Goal: Transaction & Acquisition: Purchase product/service

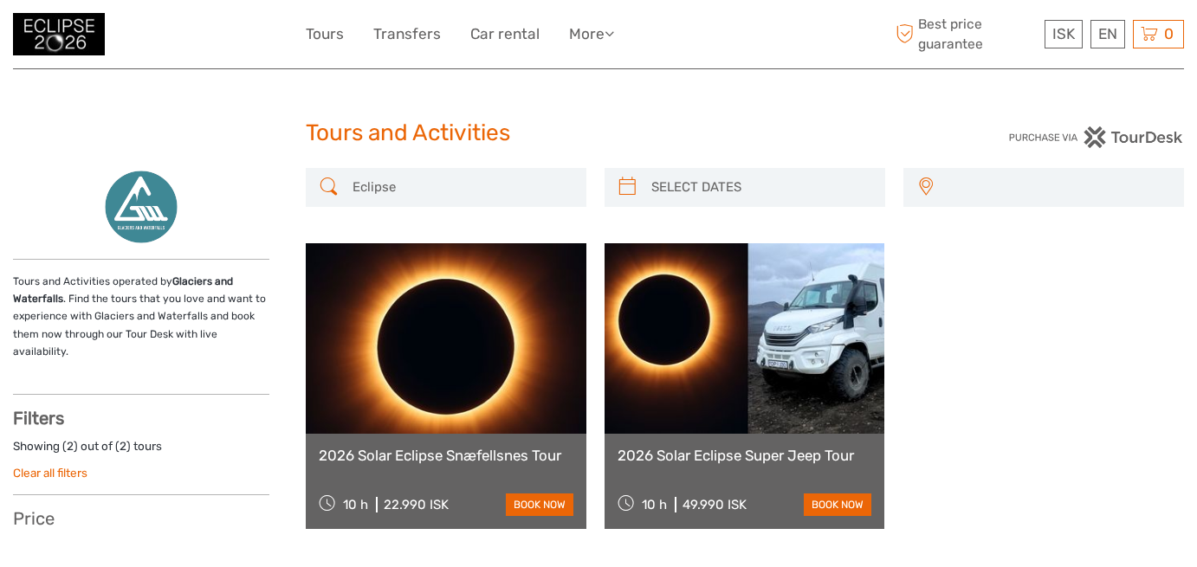
select select
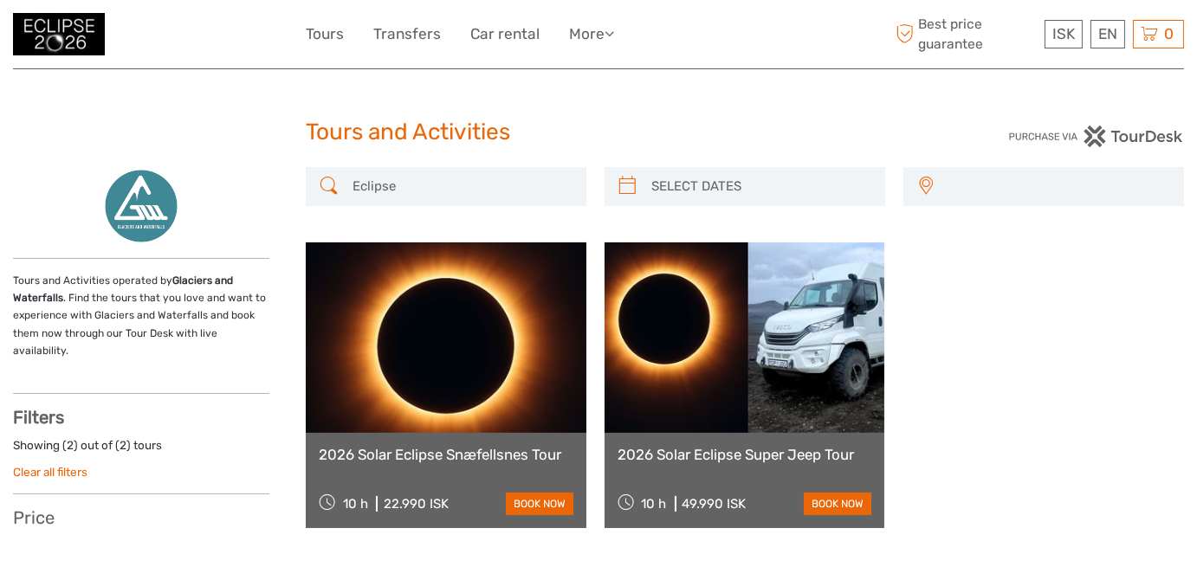
select select
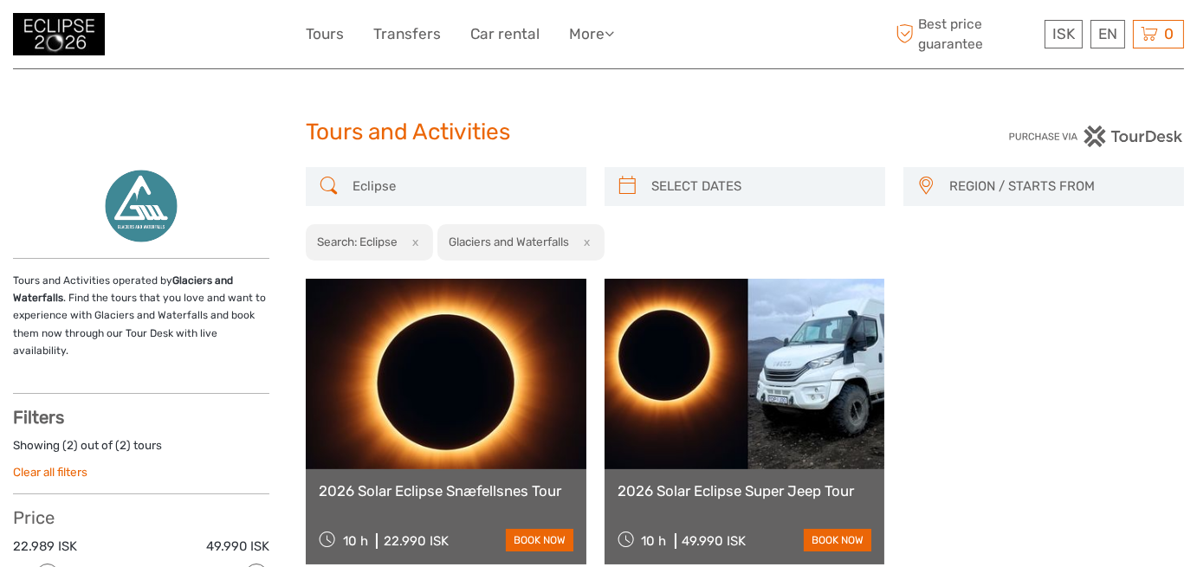
scroll to position [259, 0]
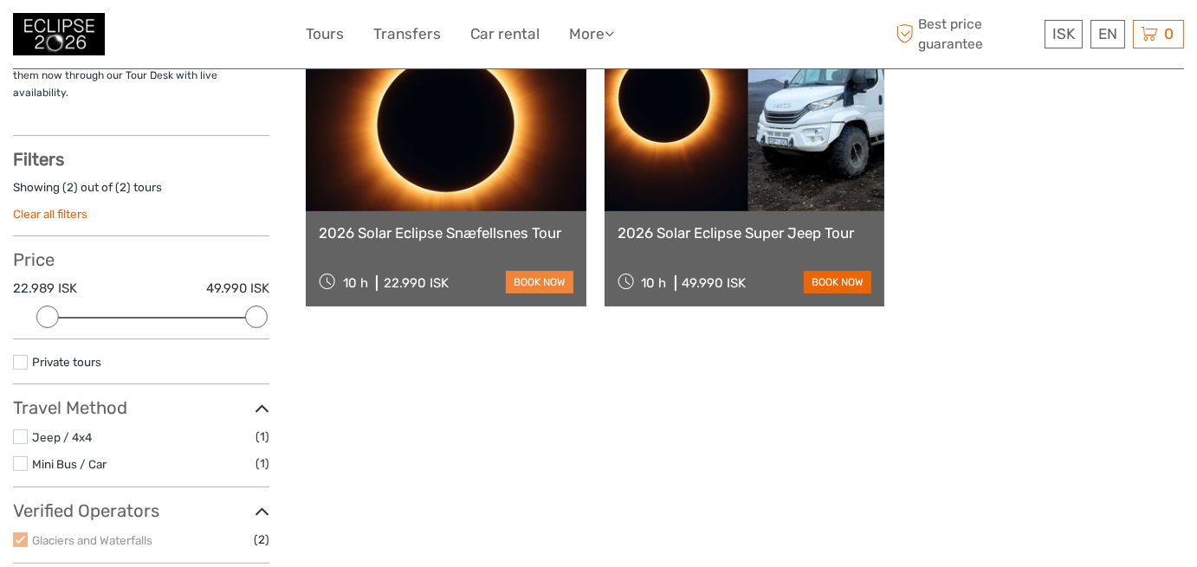
click at [512, 284] on link "book now" at bounding box center [540, 282] width 68 height 23
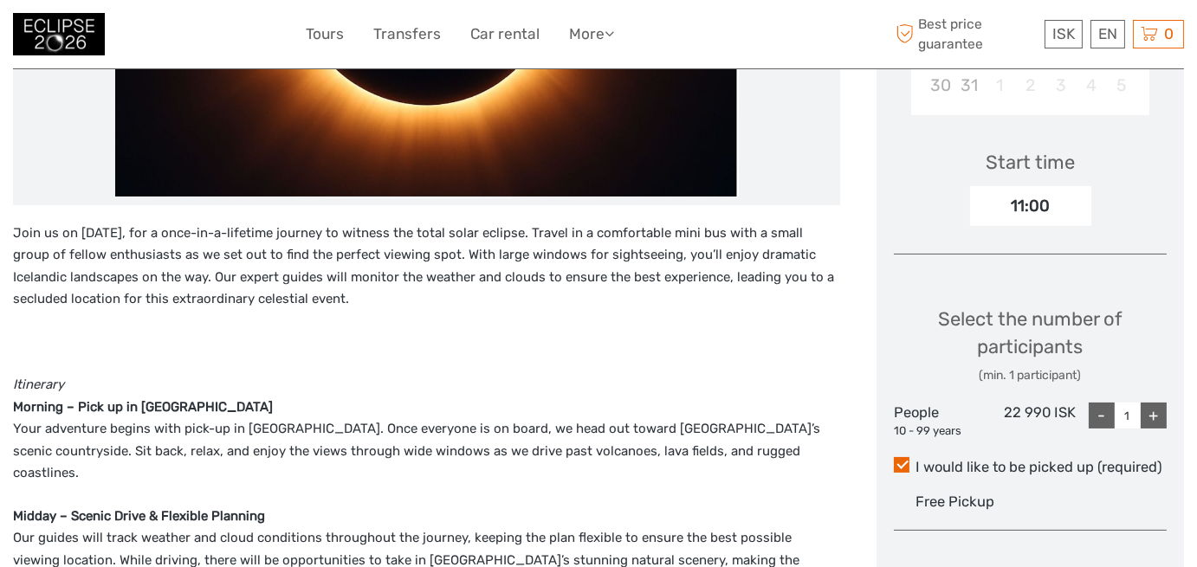
scroll to position [692, 0]
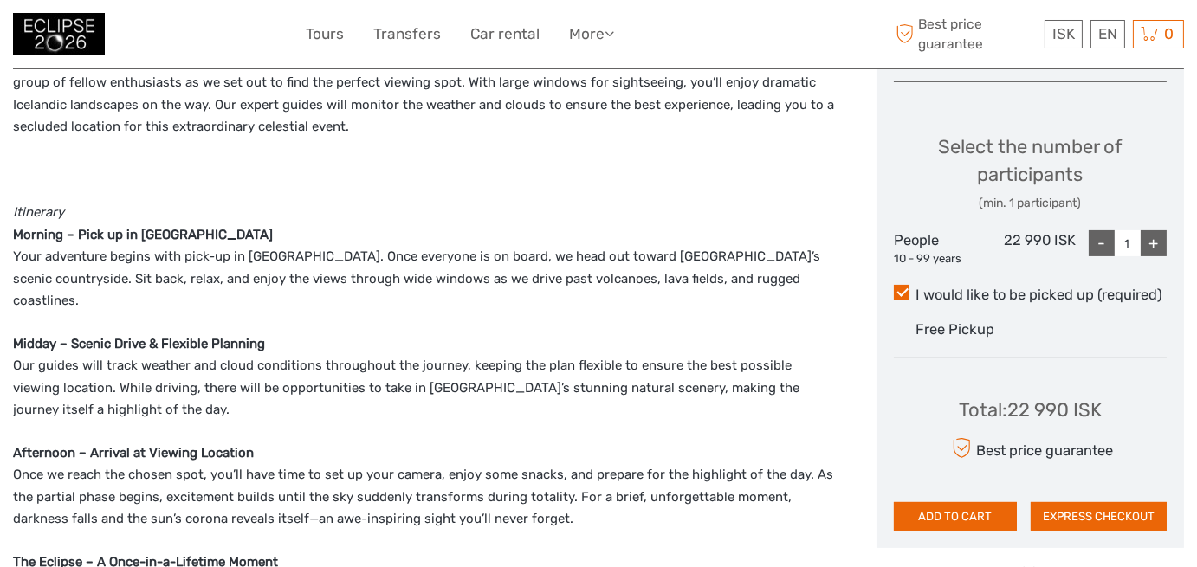
drag, startPoint x: 990, startPoint y: 516, endPoint x: 920, endPoint y: 354, distance: 176.5
click at [986, 509] on button "ADD TO CART" at bounding box center [955, 516] width 123 height 29
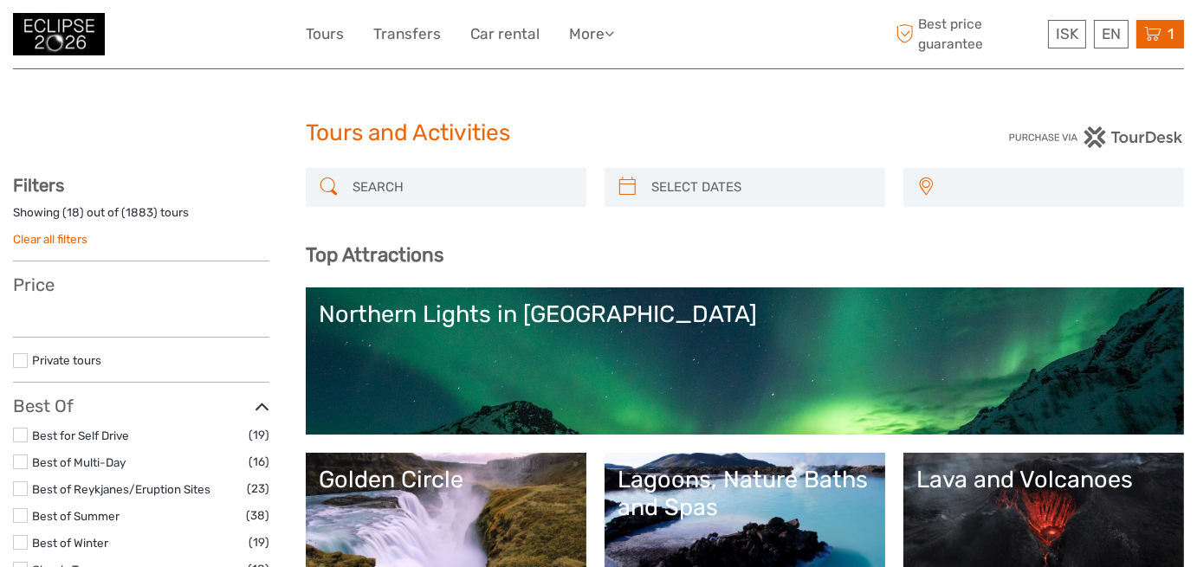
click at [1161, 32] on div "1 Items 2026 Solar Eclipse Snæfellsnes Tour 1x People Wednesday, 12 August 2026…" at bounding box center [1160, 34] width 48 height 29
select select
